Goal: Transaction & Acquisition: Purchase product/service

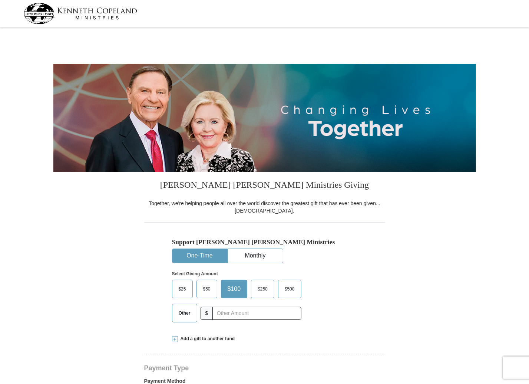
select select "MO"
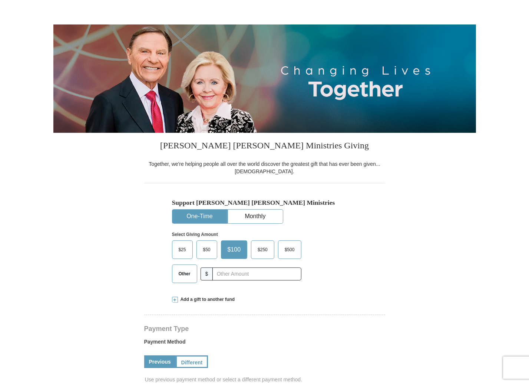
scroll to position [181, 0]
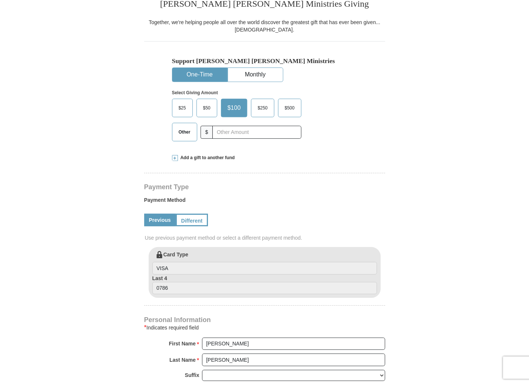
click at [202, 110] on span "$50" at bounding box center [207, 107] width 15 height 11
click at [0, 0] on input "$50" at bounding box center [0, 0] width 0 height 0
click at [175, 158] on span at bounding box center [175, 158] width 6 height 6
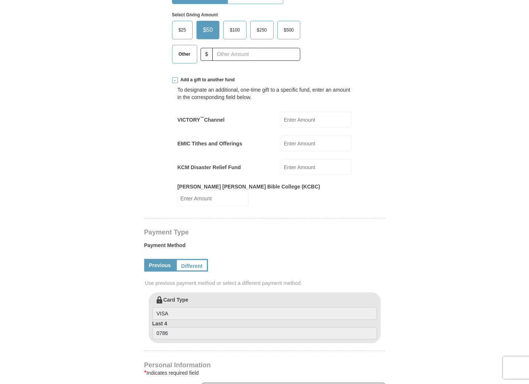
scroll to position [307, 0]
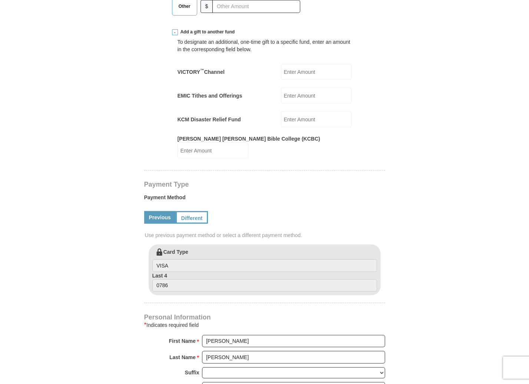
click at [310, 96] on input "EMIC Tithes and Offerings" at bounding box center [316, 96] width 71 height 16
type input "20"
click at [248, 142] on input "[PERSON_NAME] [PERSON_NAME] Bible College (KCBC)" at bounding box center [213, 150] width 71 height 16
type input "25"
click at [305, 68] on input "VICTORY ™ Channel" at bounding box center [316, 72] width 71 height 16
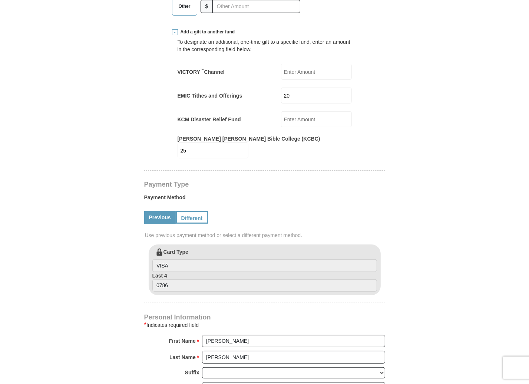
type input "25"
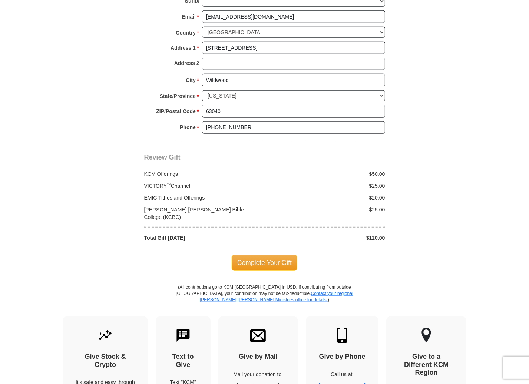
scroll to position [681, 0]
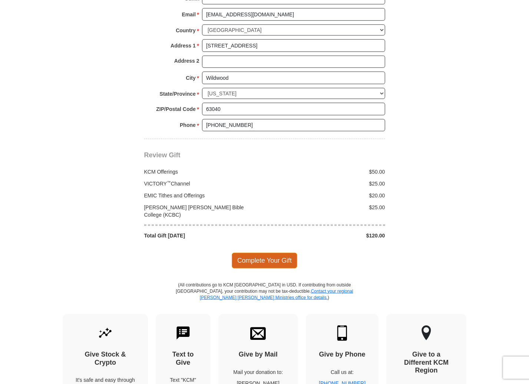
click at [273, 253] on span "Complete Your Gift" at bounding box center [265, 261] width 66 height 16
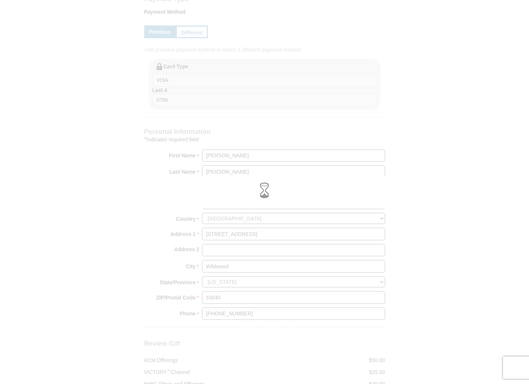
scroll to position [398, 0]
